Goal: Navigation & Orientation: Find specific page/section

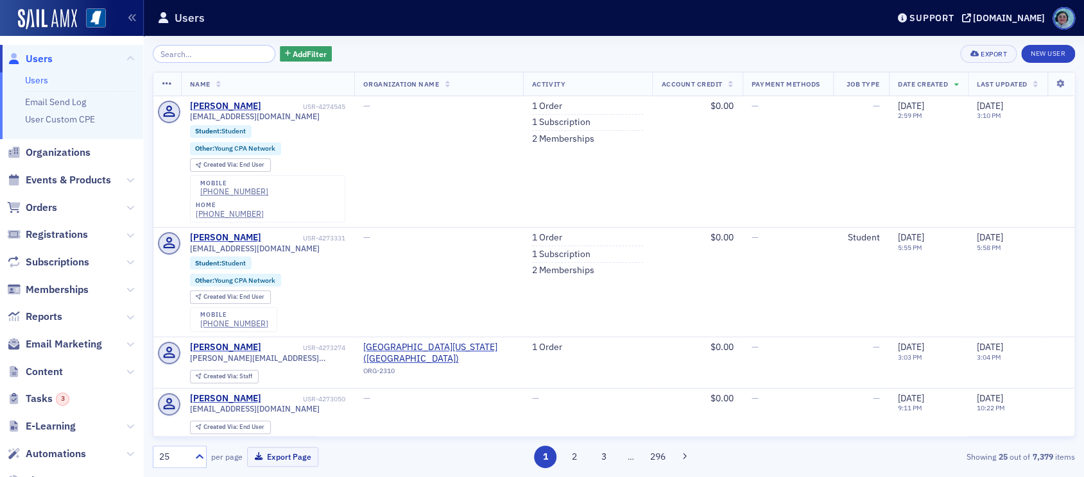
click at [77, 372] on span "Content" at bounding box center [71, 372] width 143 height 28
click at [64, 371] on span "Content" at bounding box center [71, 372] width 143 height 28
click at [56, 370] on span "Content" at bounding box center [44, 372] width 37 height 14
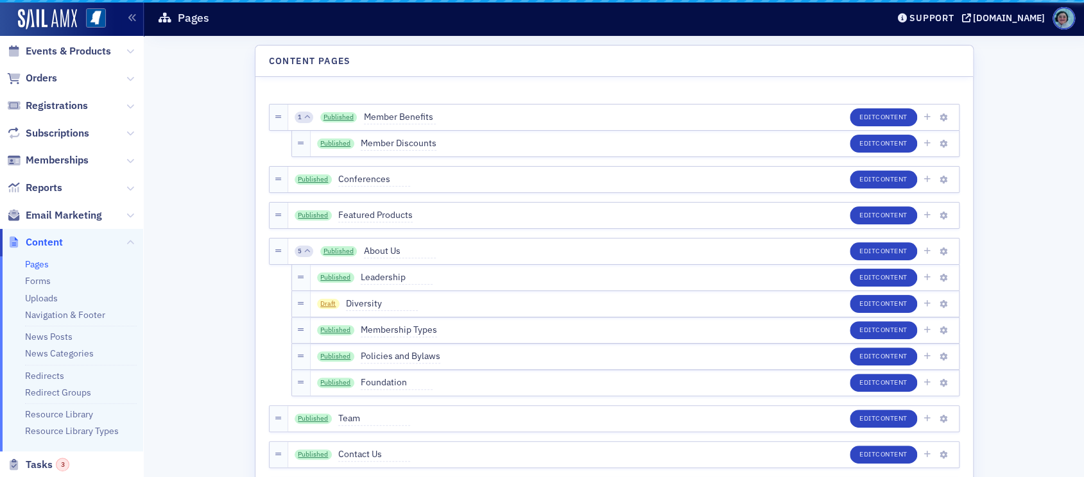
scroll to position [64, 0]
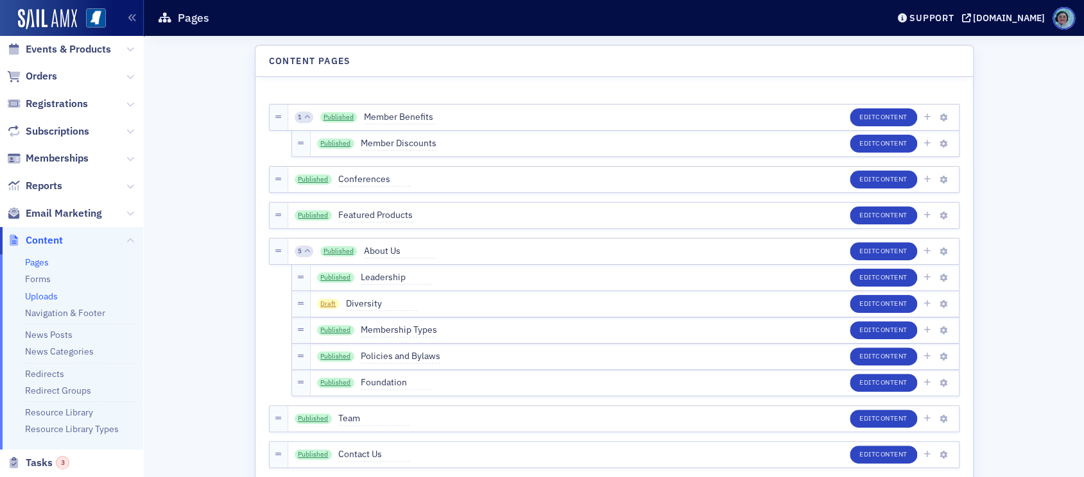
click at [51, 298] on link "Uploads" at bounding box center [41, 297] width 33 height 12
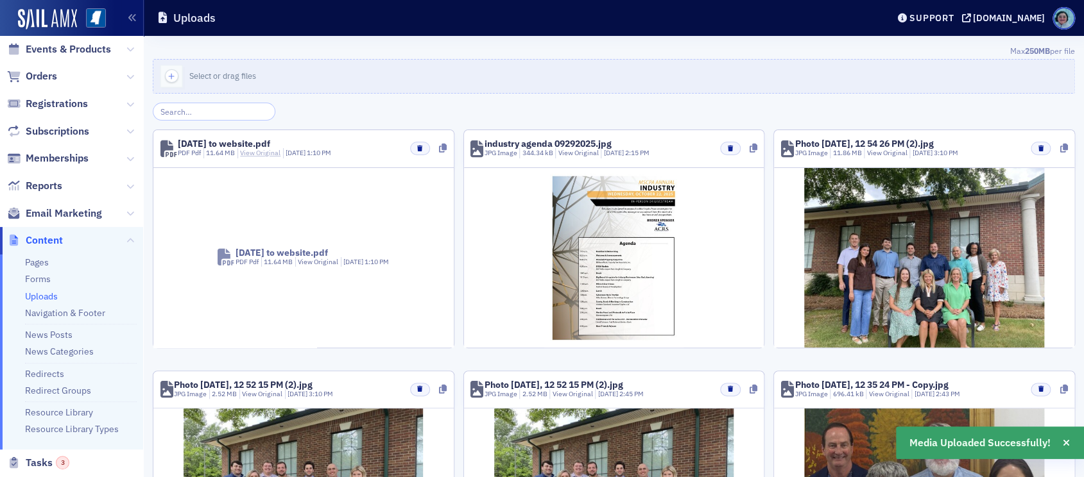
click at [264, 149] on link "View Original" at bounding box center [260, 152] width 40 height 9
